Goal: Find specific page/section: Find specific page/section

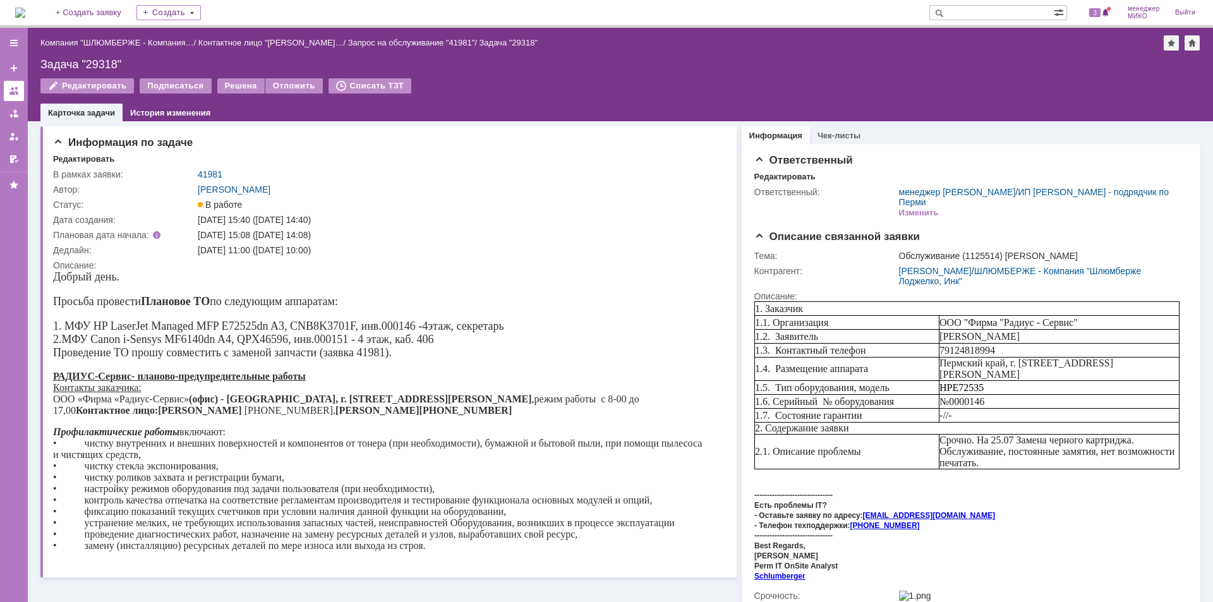
click at [20, 94] on link at bounding box center [14, 91] width 20 height 20
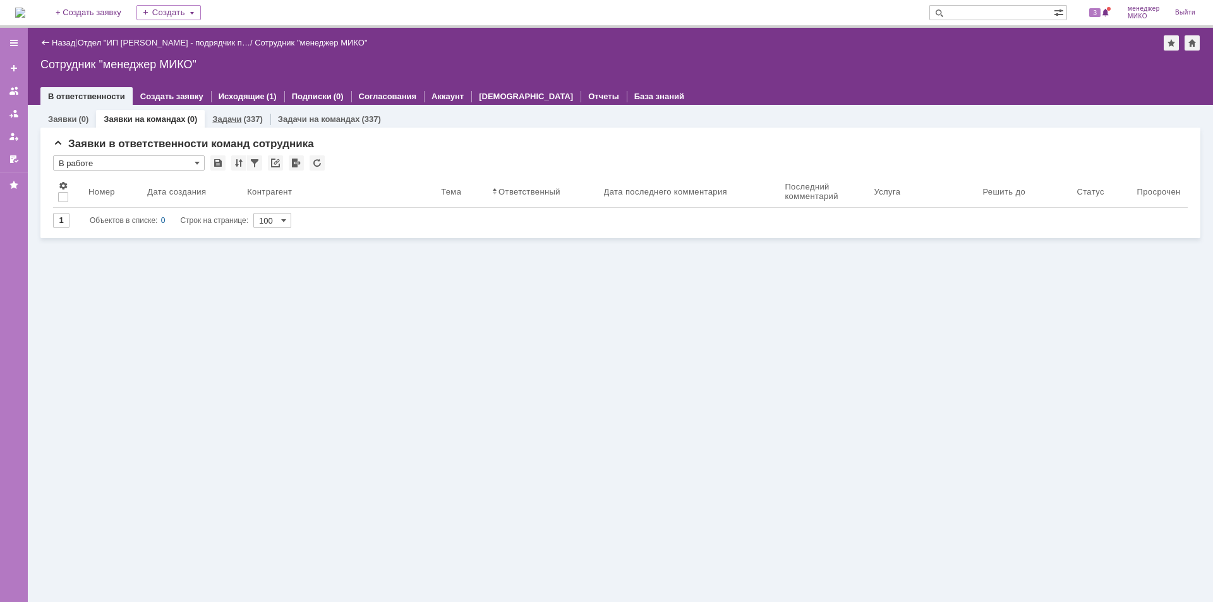
click at [229, 112] on div "Задачи (337)" at bounding box center [237, 119] width 65 height 18
